Goal: Task Accomplishment & Management: Use online tool/utility

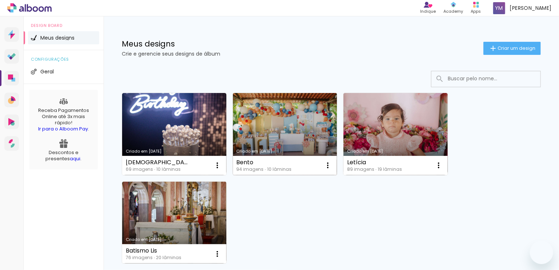
click at [288, 121] on link "Criado em [DATE]" at bounding box center [285, 134] width 104 height 82
click at [0, 0] on div at bounding box center [0, 0] width 0 height 0
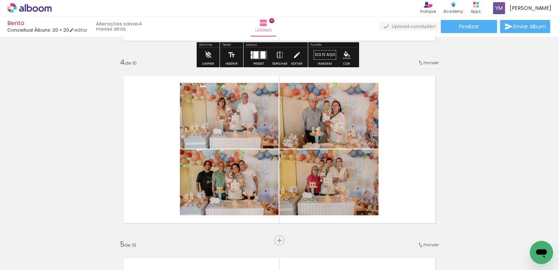
scroll to position [582, 0]
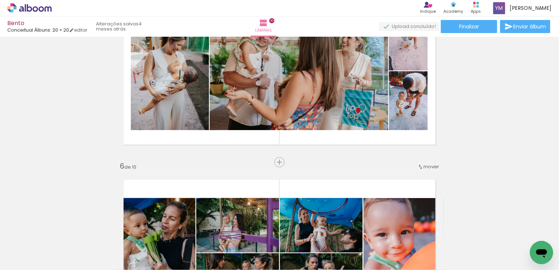
scroll to position [800, 0]
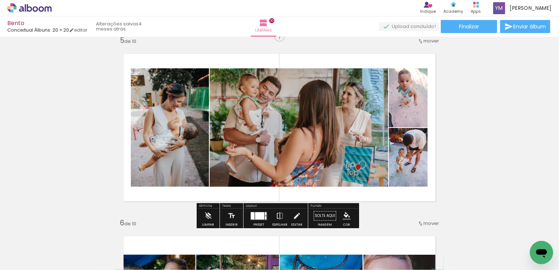
scroll to position [727, 0]
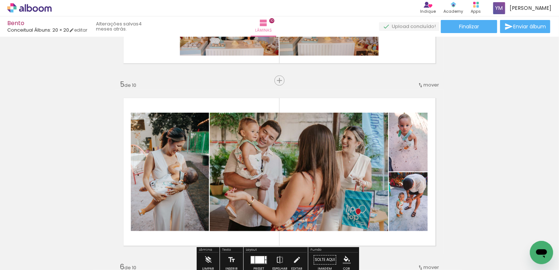
scroll to position [545, 0]
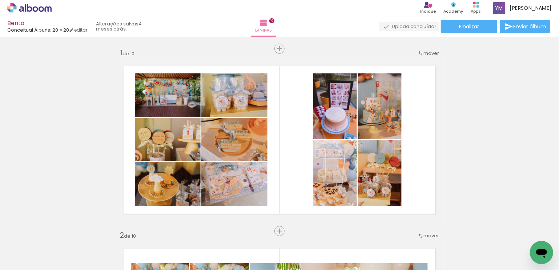
scroll to position [545, 0]
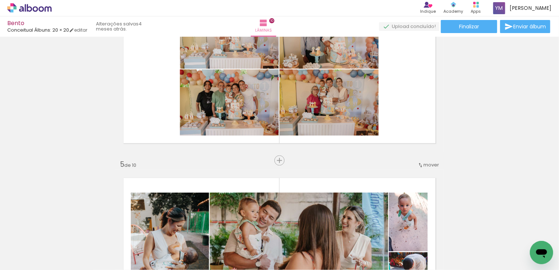
scroll to position [0, 3330]
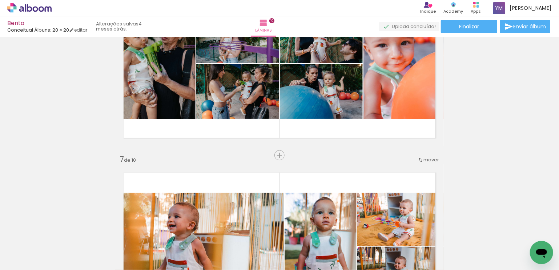
scroll to position [945, 0]
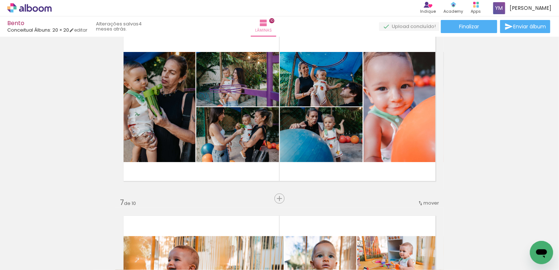
scroll to position [0, 1645]
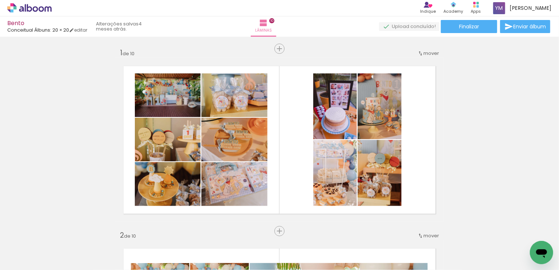
scroll to position [0, 1645]
